Goal: Task Accomplishment & Management: Use online tool/utility

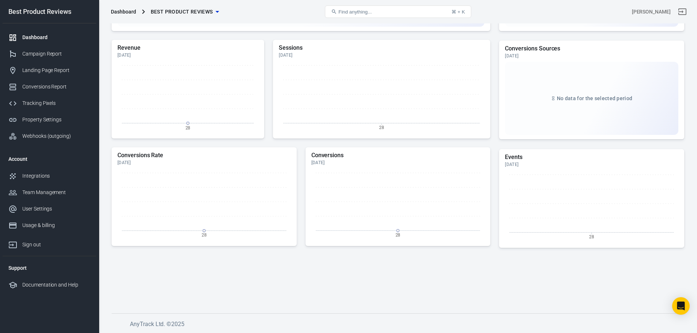
scroll to position [166, 0]
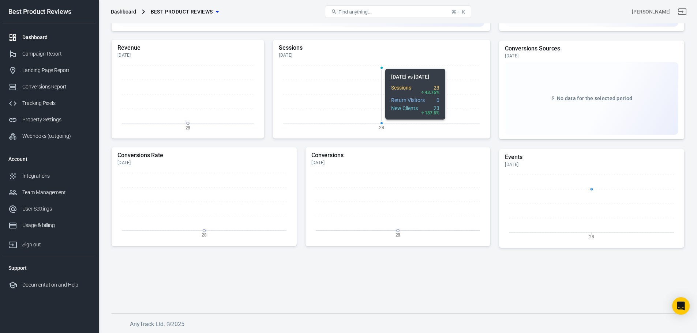
click at [381, 123] on circle at bounding box center [381, 122] width 3 height 3
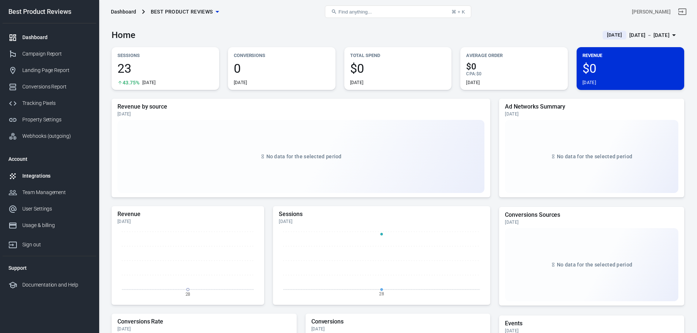
click at [52, 174] on div "Integrations" at bounding box center [56, 176] width 68 height 8
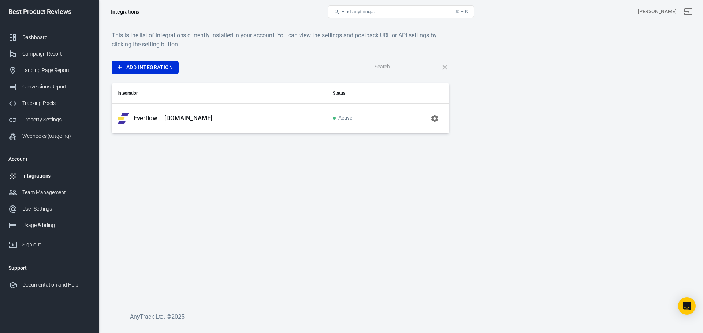
click at [196, 121] on p "Everflow — [DOMAIN_NAME]" at bounding box center [173, 119] width 79 height 8
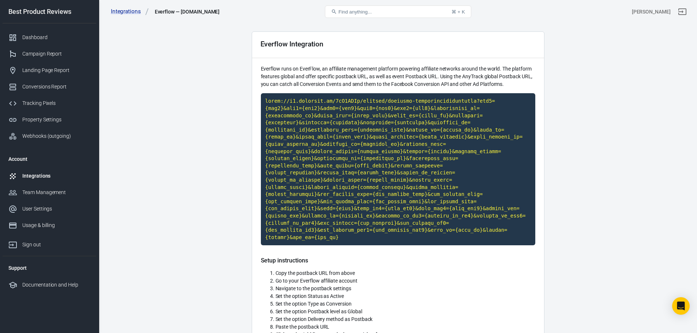
scroll to position [37, 0]
